Goal: Find specific page/section: Find specific page/section

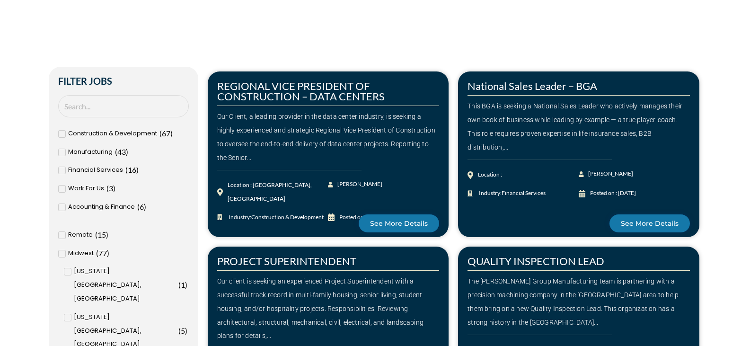
scroll to position [218, 0]
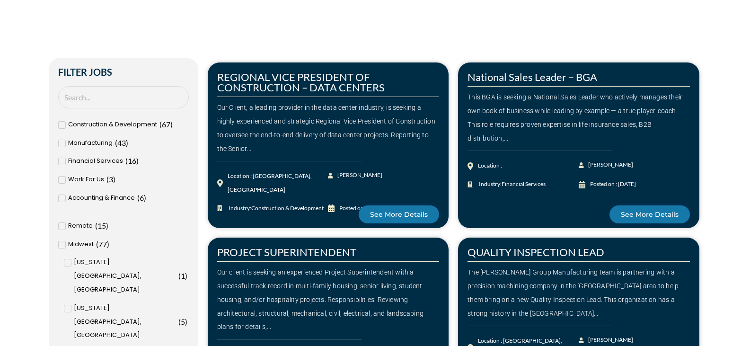
click at [61, 161] on icon at bounding box center [61, 162] width 3 height 6
click at [0, 0] on input "Financial Services ( 16 )" at bounding box center [0, 0] width 0 height 0
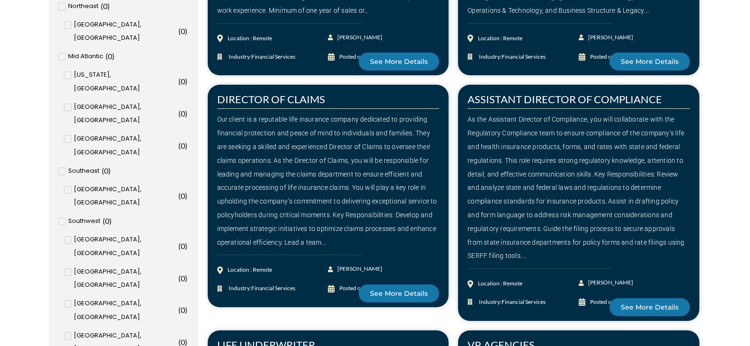
scroll to position [934, 0]
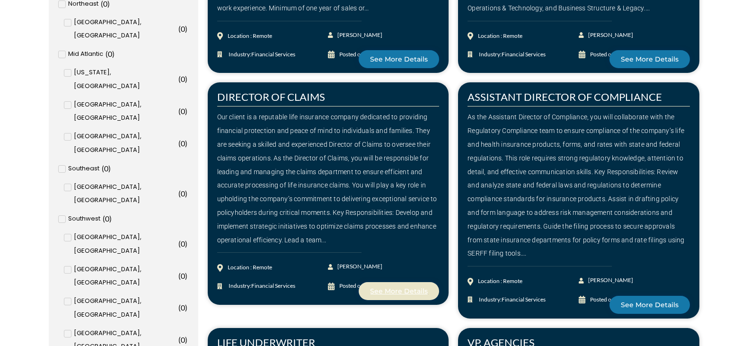
click at [396, 288] on span "See More Details" at bounding box center [399, 291] width 58 height 7
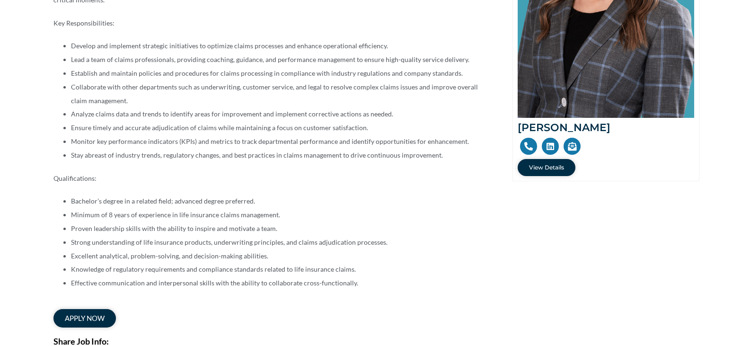
scroll to position [288, 0]
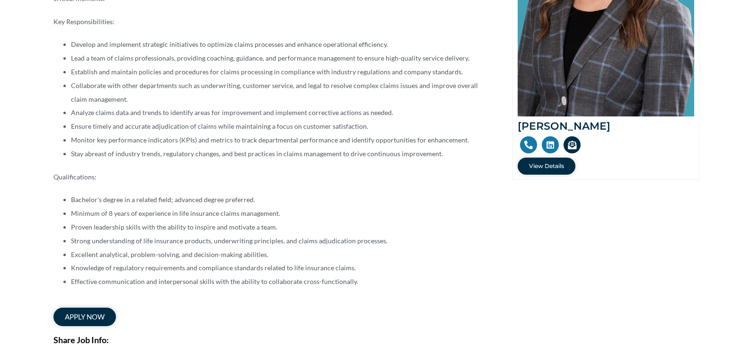
click at [570, 145] on icon at bounding box center [572, 145] width 9 height 9
